Goal: Navigation & Orientation: Understand site structure

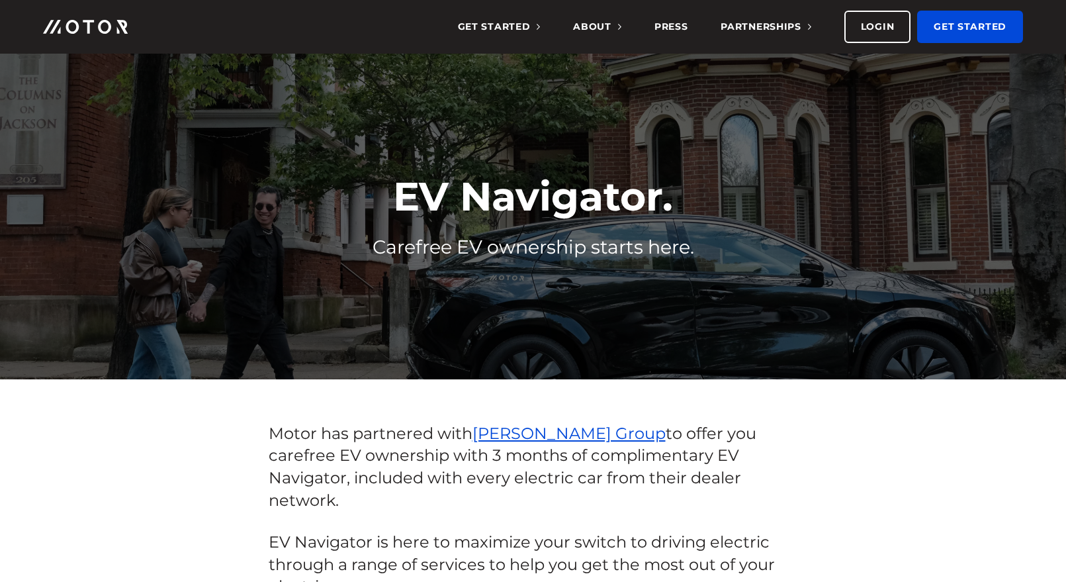
click at [103, 26] on img at bounding box center [85, 27] width 85 height 14
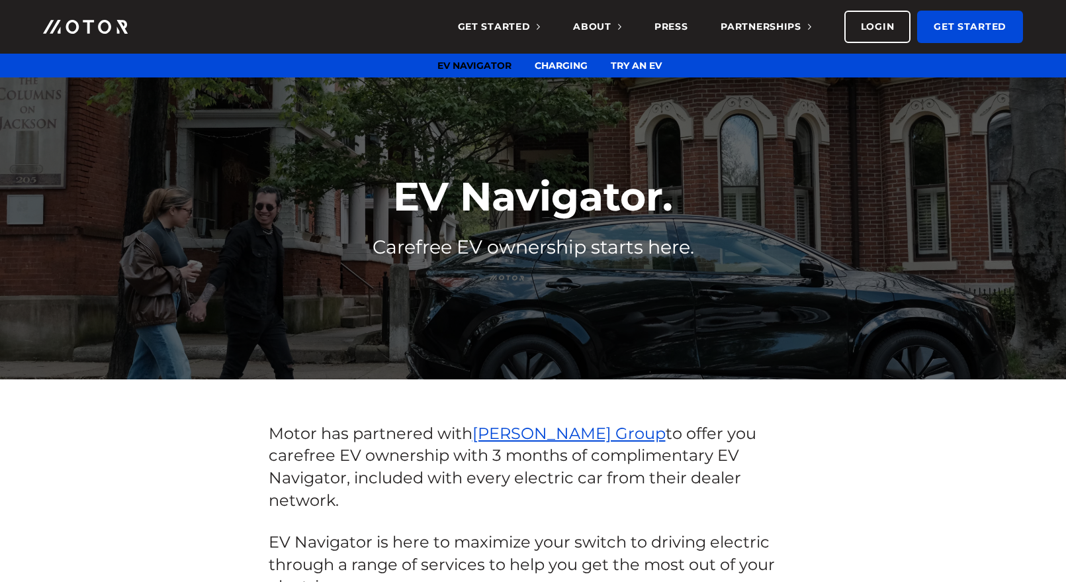
click at [490, 65] on link "EV Navigator" at bounding box center [475, 66] width 74 height 12
click at [608, 26] on span "About" at bounding box center [597, 27] width 48 height 12
click at [556, 68] on link "Team" at bounding box center [552, 66] width 28 height 12
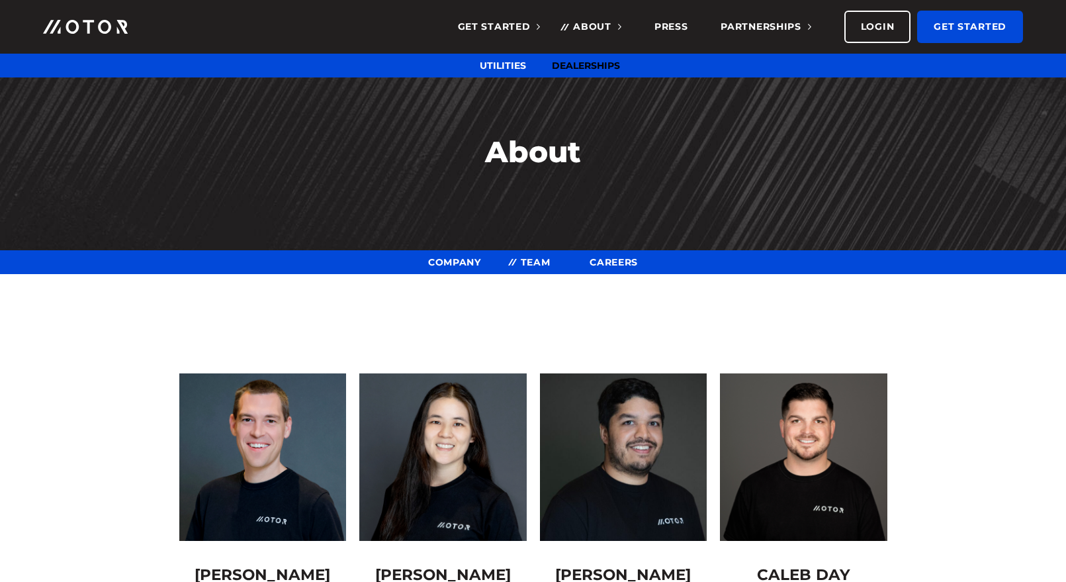
click at [581, 69] on link "Dealerships" at bounding box center [586, 66] width 68 height 12
click at [489, 67] on link "Company" at bounding box center [488, 66] width 50 height 12
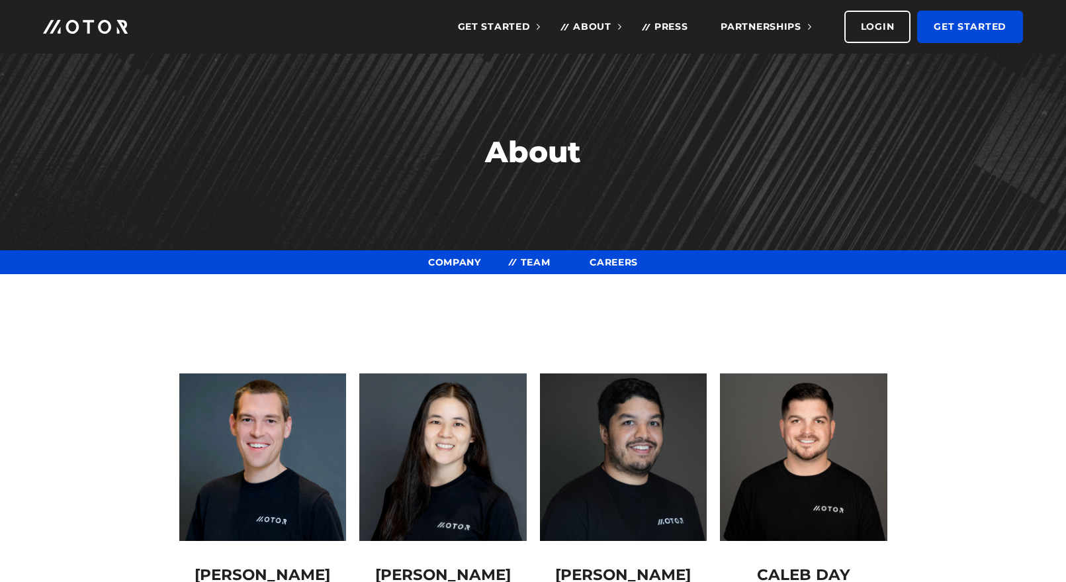
click at [671, 25] on link "Press" at bounding box center [672, 27] width 34 height 54
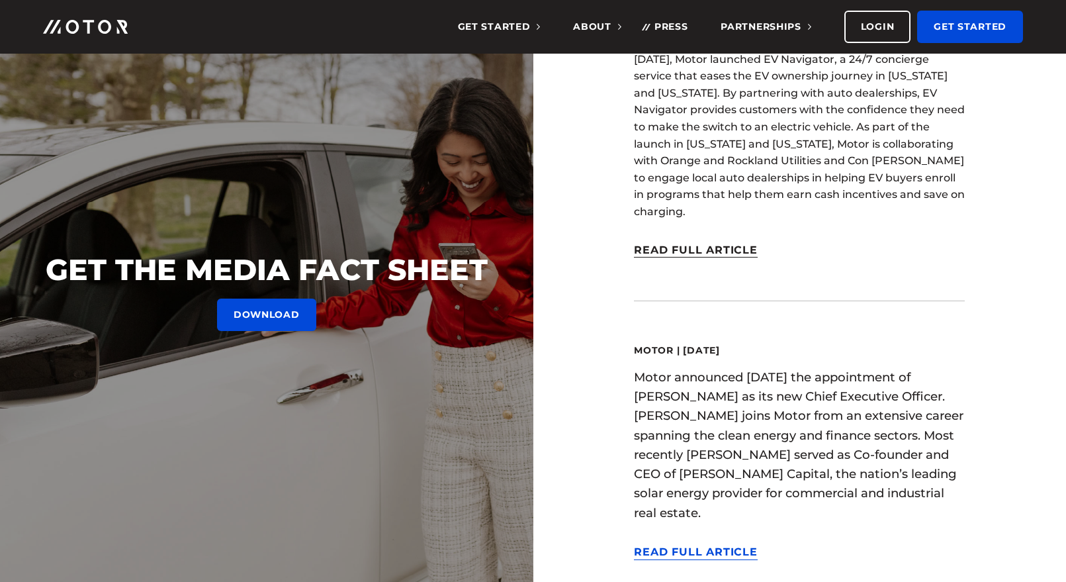
scroll to position [91, 0]
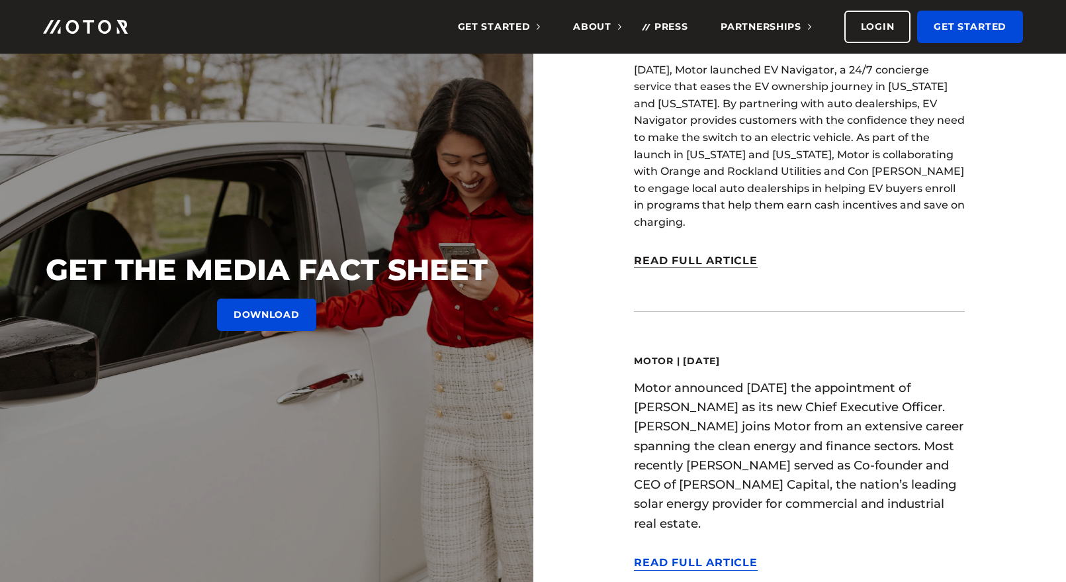
click at [702, 254] on link "Read Full Article" at bounding box center [696, 261] width 124 height 15
click at [252, 306] on link "DOWNLOAD" at bounding box center [266, 315] width 99 height 32
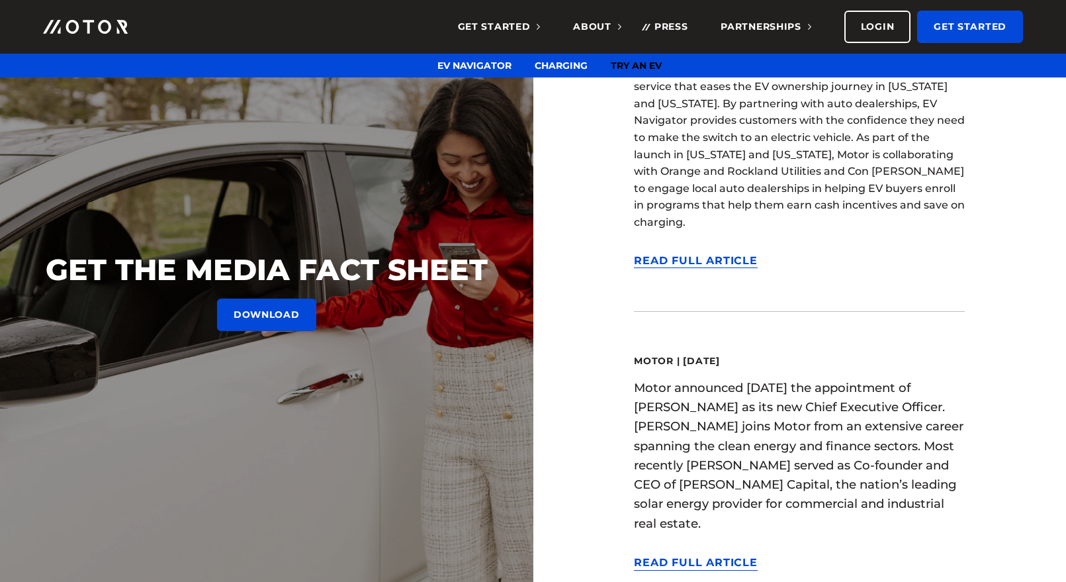
click at [654, 63] on link "Try an EV" at bounding box center [636, 66] width 51 height 12
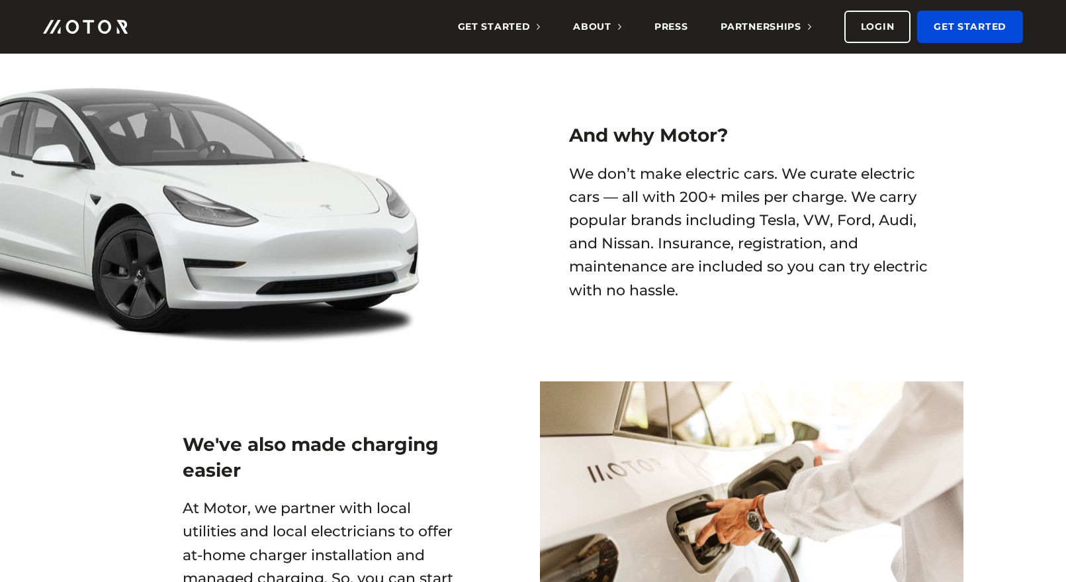
scroll to position [729, 0]
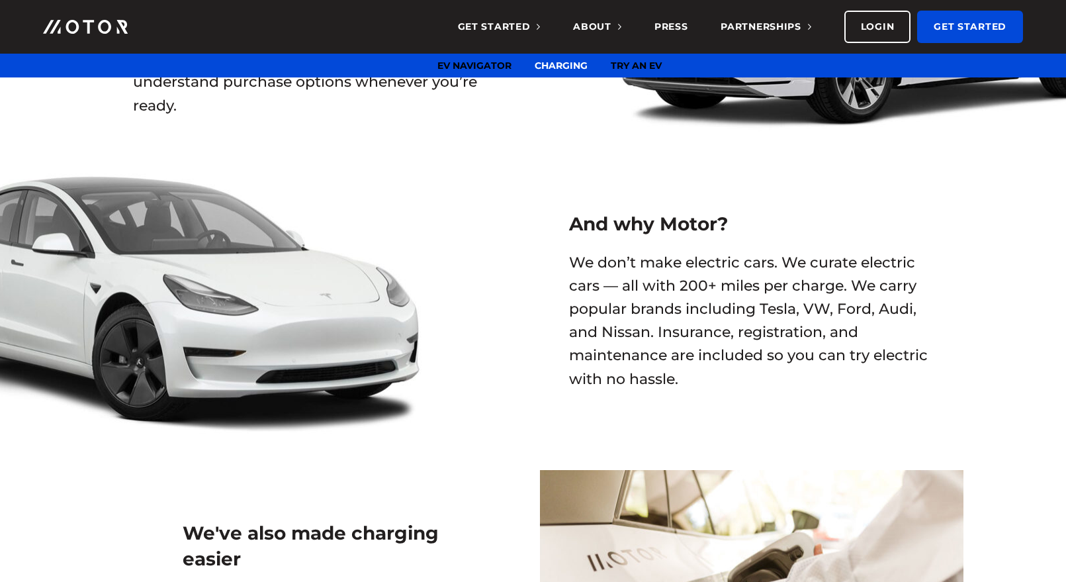
click at [479, 66] on link "EV Navigator" at bounding box center [475, 66] width 74 height 12
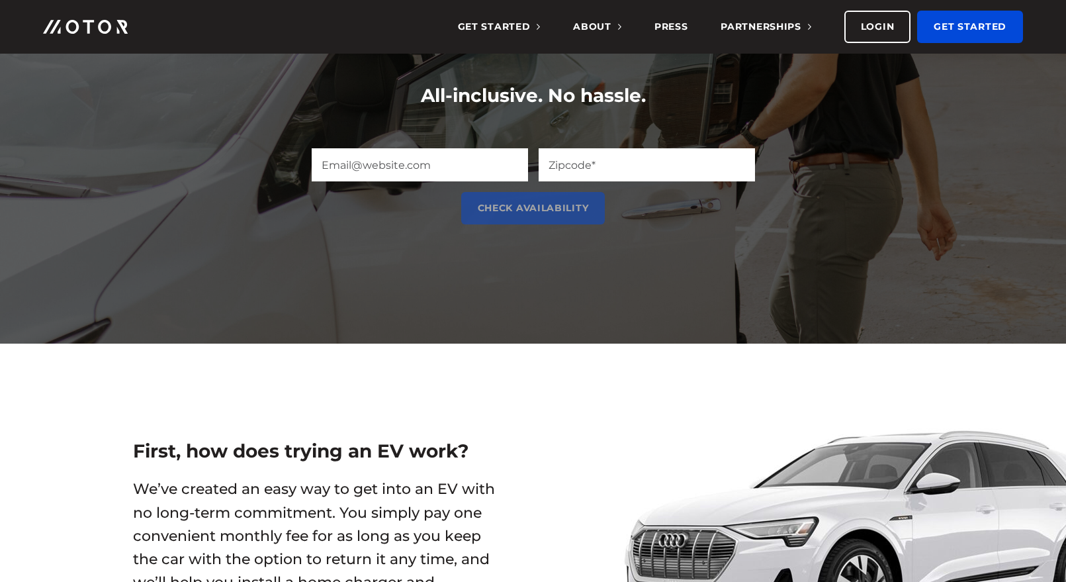
scroll to position [0, 0]
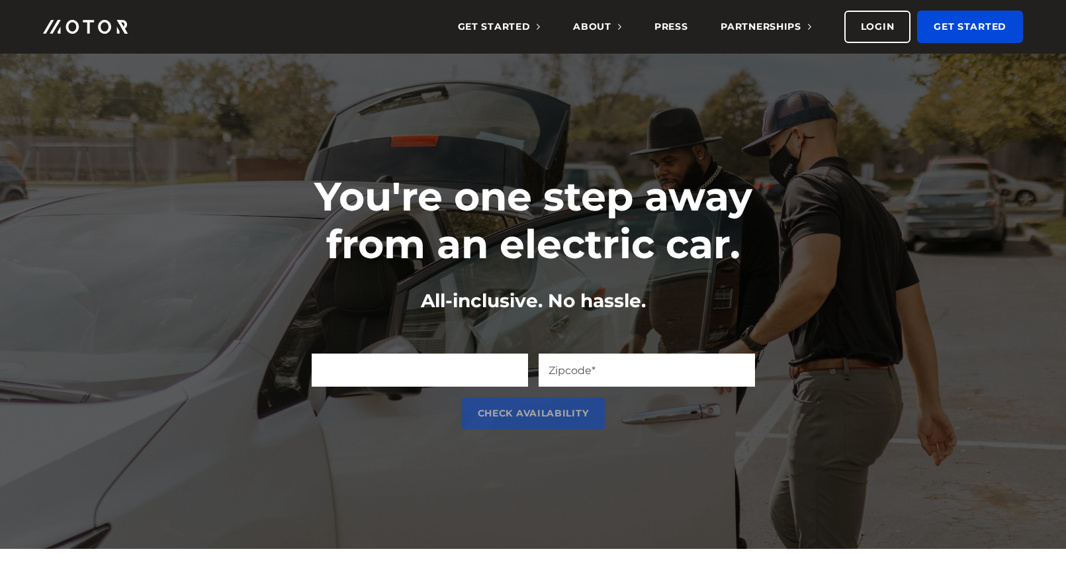
click at [488, 371] on input "Email (Required)" at bounding box center [420, 369] width 216 height 33
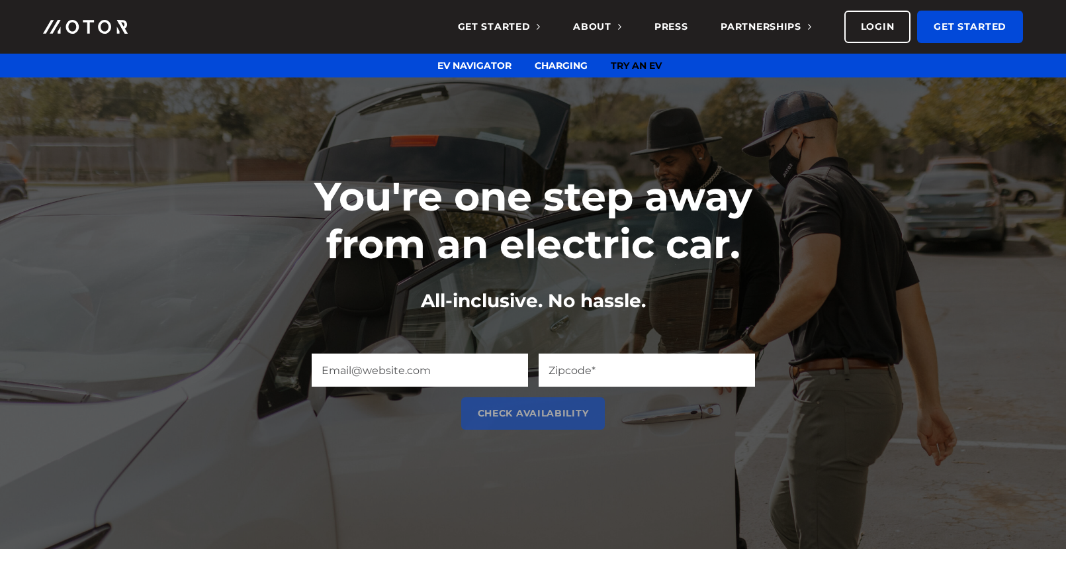
click at [635, 62] on link "Try an EV" at bounding box center [636, 66] width 51 height 12
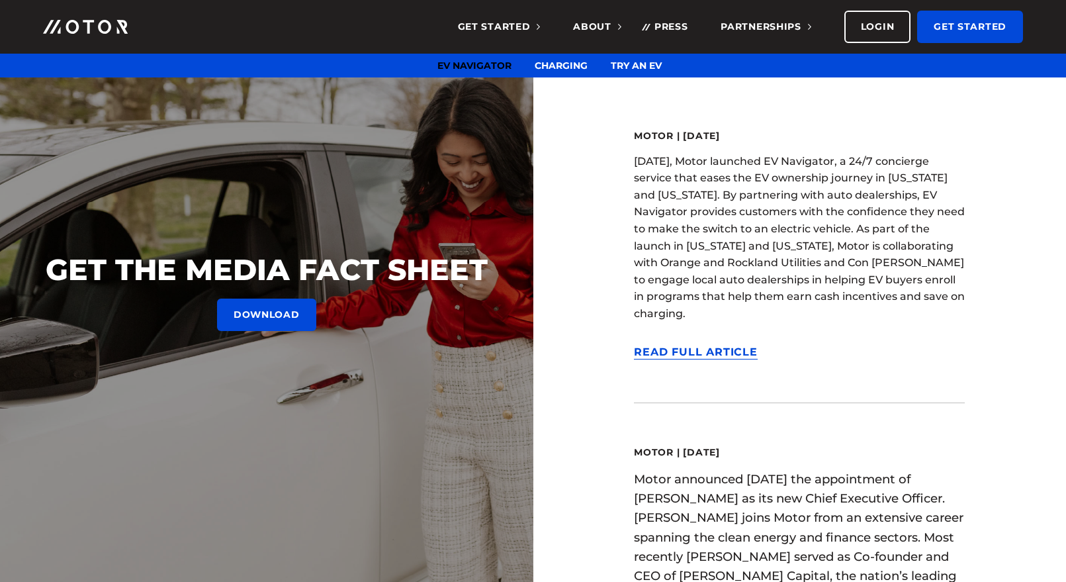
click at [484, 65] on link "EV Navigator" at bounding box center [475, 66] width 74 height 12
click at [571, 70] on link "Charging" at bounding box center [561, 66] width 53 height 12
click at [649, 66] on link "Try an EV" at bounding box center [636, 66] width 51 height 12
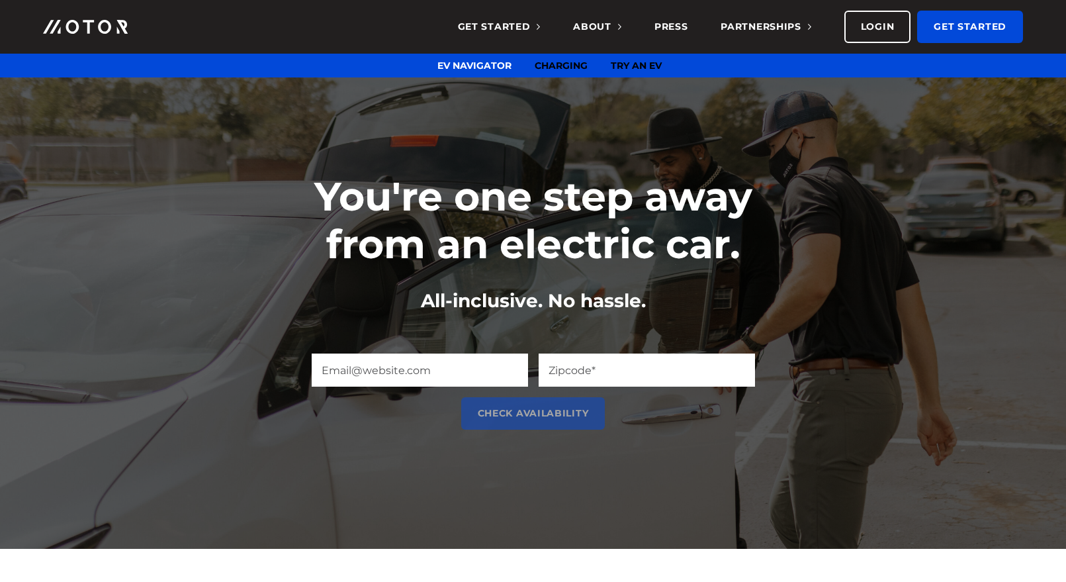
click at [552, 60] on link "Charging" at bounding box center [561, 66] width 53 height 12
click at [568, 63] on link "Dealerships" at bounding box center [586, 66] width 68 height 12
click at [509, 62] on link "Utilities" at bounding box center [503, 66] width 46 height 12
click at [498, 65] on link "Company" at bounding box center [488, 66] width 50 height 12
click at [560, 66] on link "Team" at bounding box center [552, 66] width 28 height 12
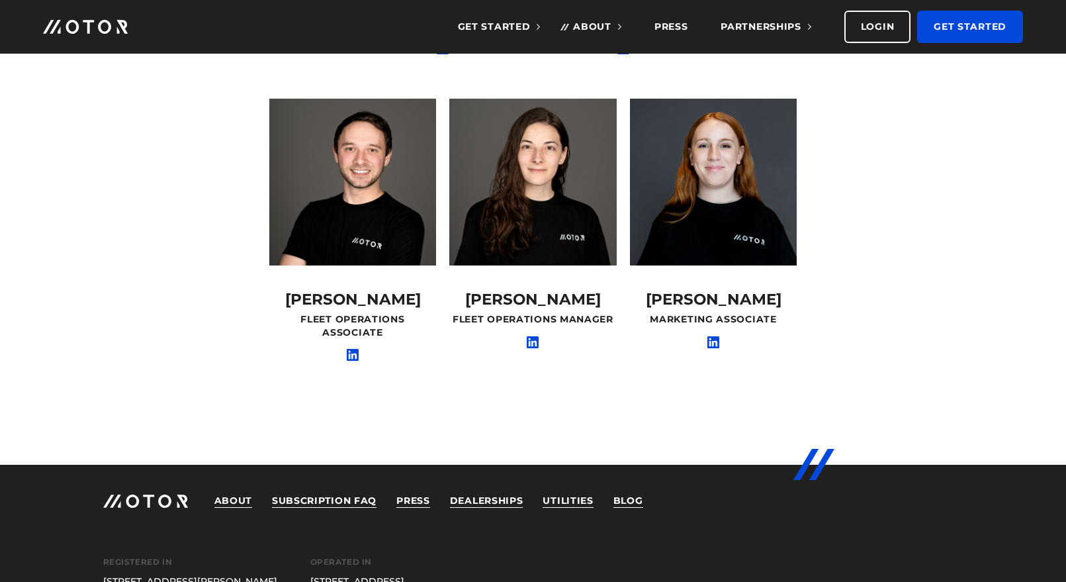
scroll to position [699, 0]
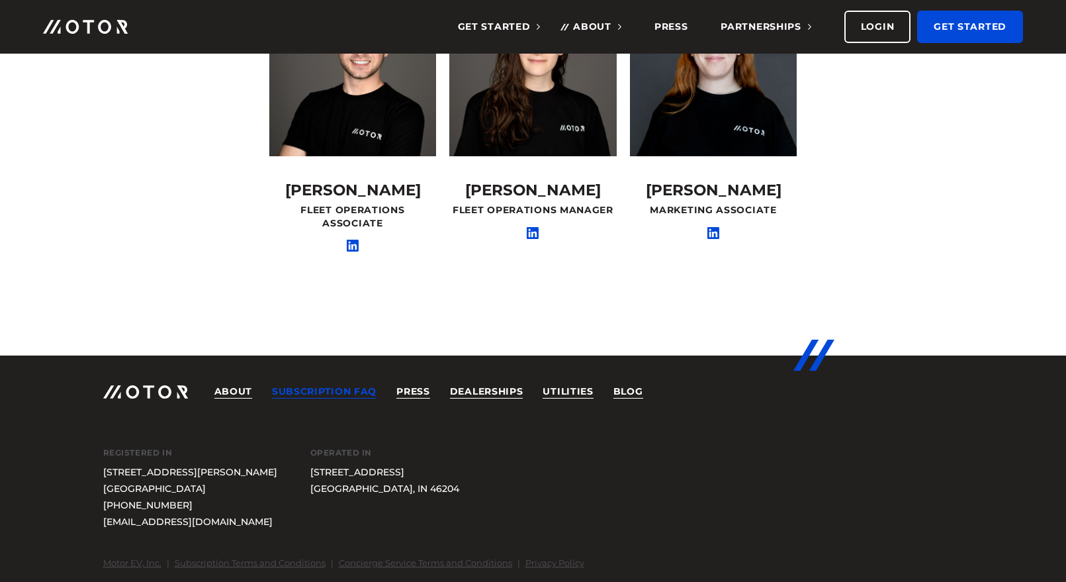
click at [343, 391] on link "Subscription FAQ" at bounding box center [324, 391] width 105 height 13
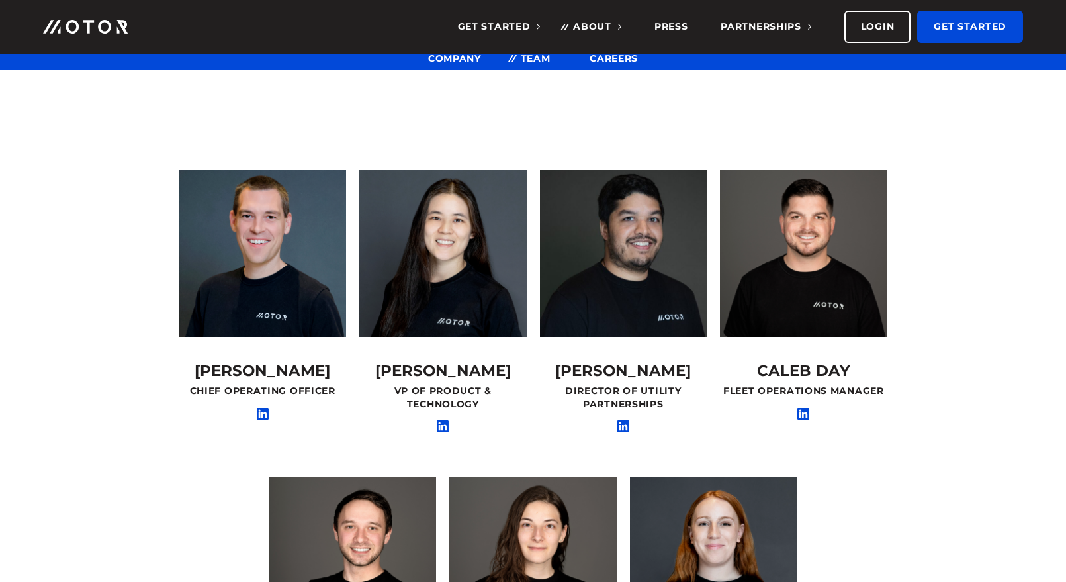
scroll to position [223, 0]
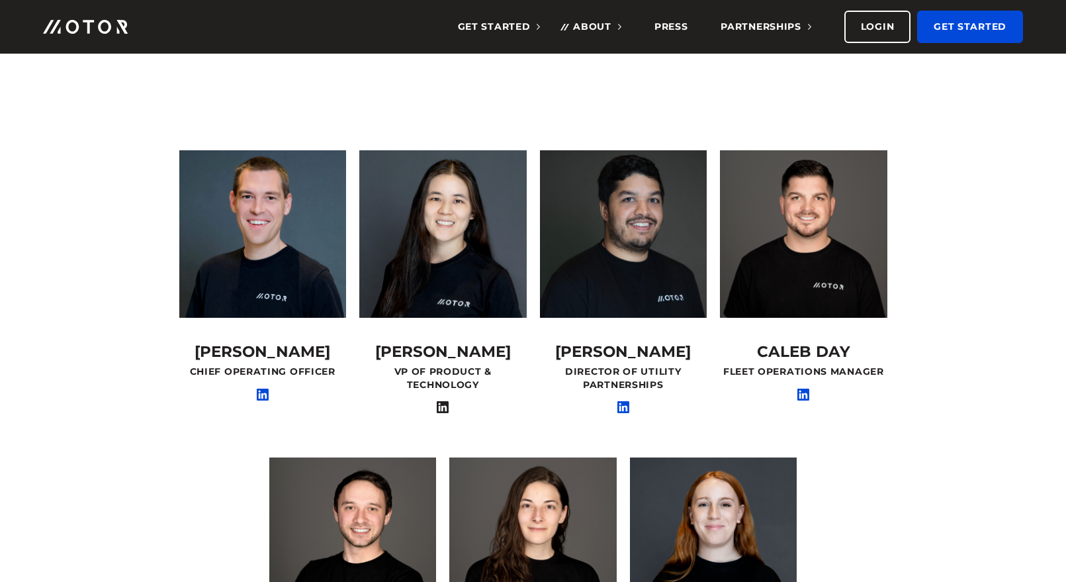
click at [440, 408] on icon at bounding box center [443, 407] width 12 height 12
click at [264, 393] on icon at bounding box center [263, 395] width 12 height 12
click at [624, 402] on icon at bounding box center [624, 407] width 12 height 12
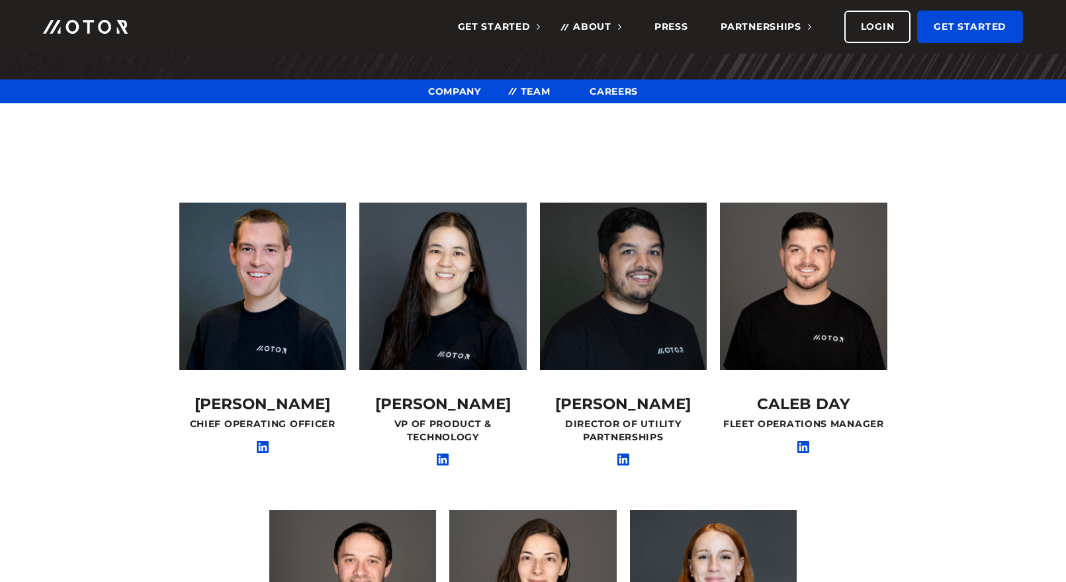
scroll to position [145, 0]
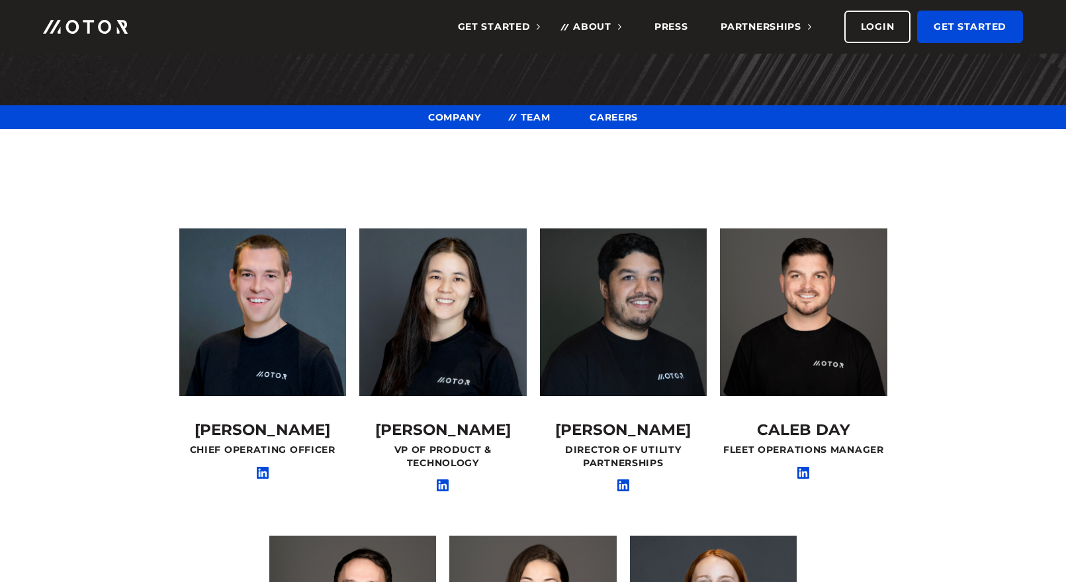
click at [441, 461] on div "VP of Product & Technology" at bounding box center [442, 457] width 167 height 26
